Goal: Navigation & Orientation: Find specific page/section

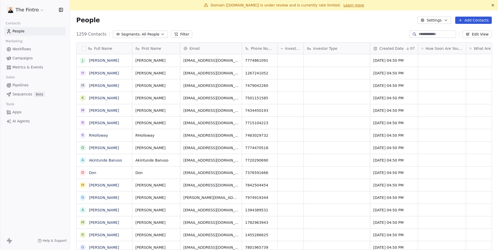
scroll to position [220, 428]
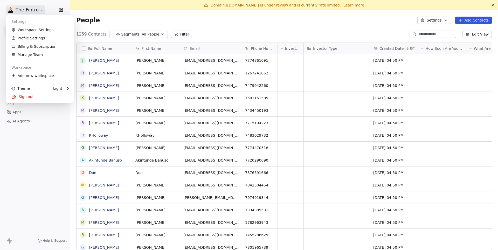
click at [35, 10] on html "The Fintro Contacts People Marketing Workflows Campaigns Metrics & Events Sales…" at bounding box center [249, 125] width 498 height 250
click at [42, 97] on div "Sign out" at bounding box center [39, 97] width 63 height 8
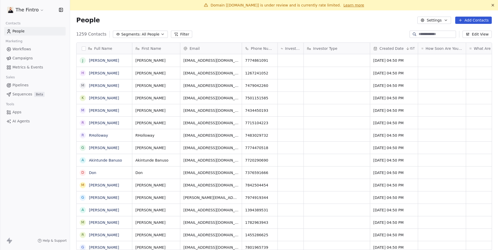
click at [19, 94] on span "Sequences" at bounding box center [22, 94] width 20 height 5
